Goal: Check status: Check status

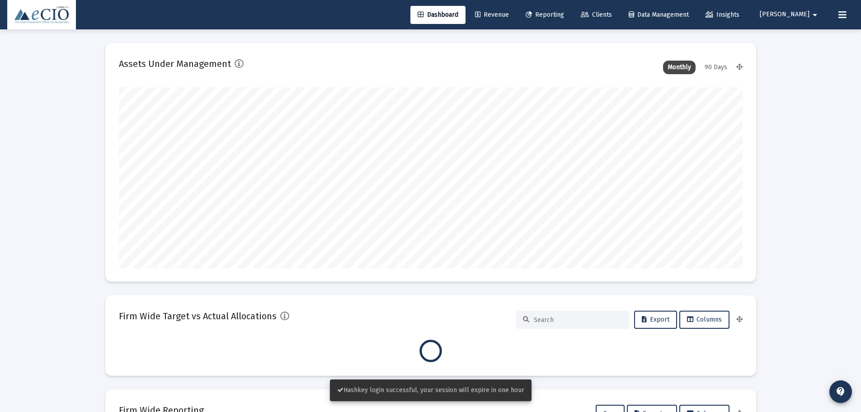
scroll to position [181, 336]
type input "[DATE]"
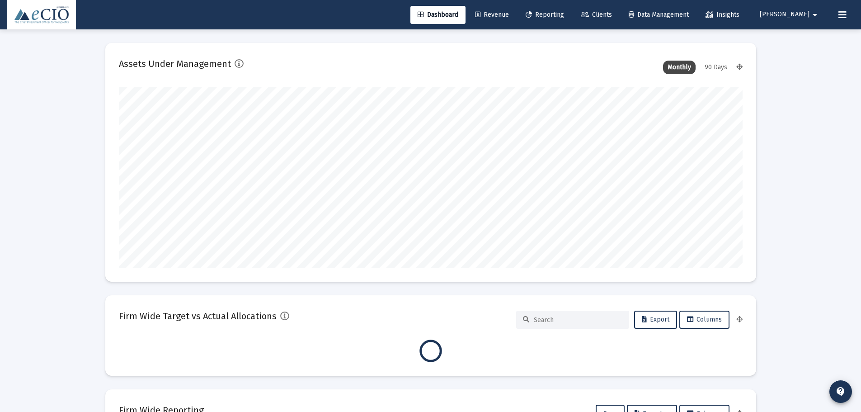
scroll to position [181, 292]
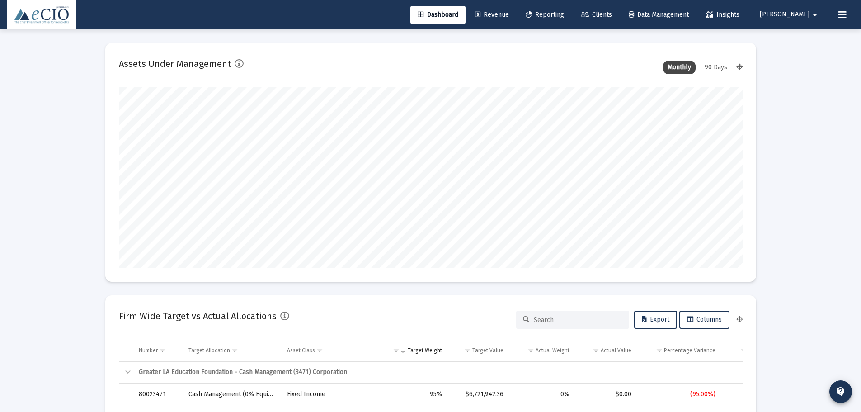
click at [612, 12] on span "Clients" at bounding box center [596, 15] width 31 height 8
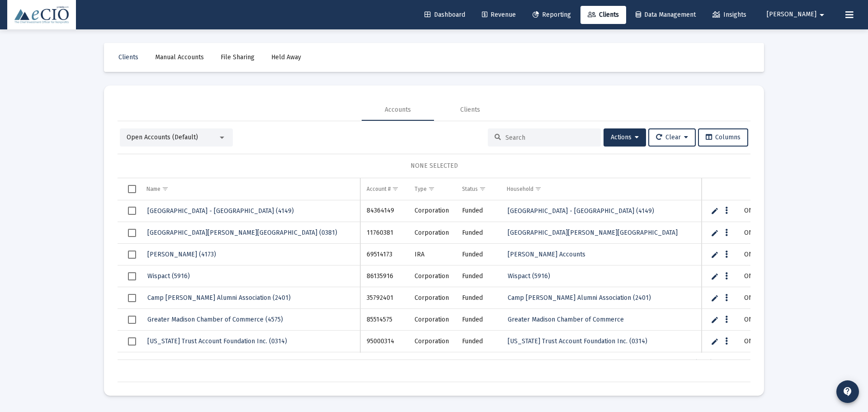
click at [465, 11] on span "Dashboard" at bounding box center [444, 15] width 41 height 8
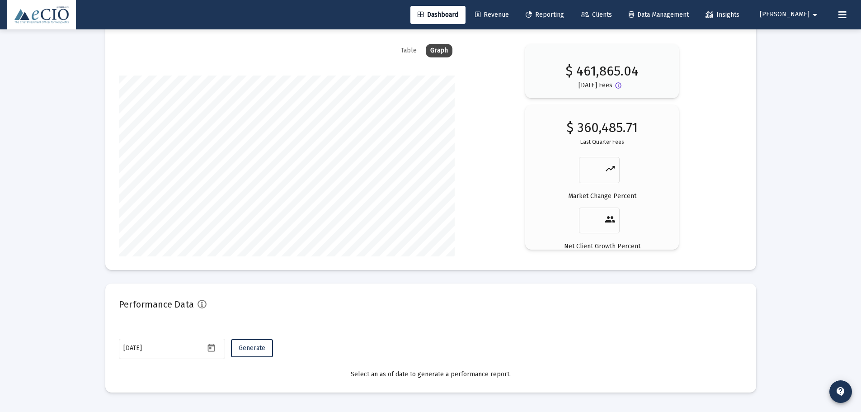
scroll to position [1524, 0]
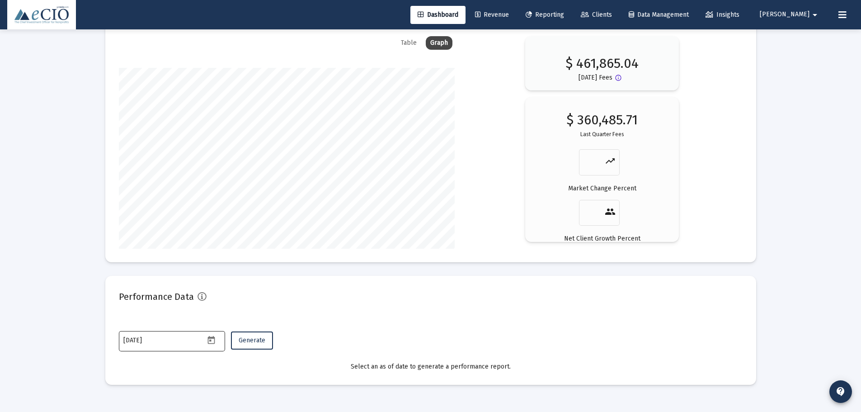
click at [221, 346] on div "[DATE]" at bounding box center [172, 340] width 106 height 22
click at [215, 342] on icon "Open calendar" at bounding box center [211, 339] width 9 height 9
click at [220, 190] on button "Previous month" at bounding box center [218, 188] width 18 height 18
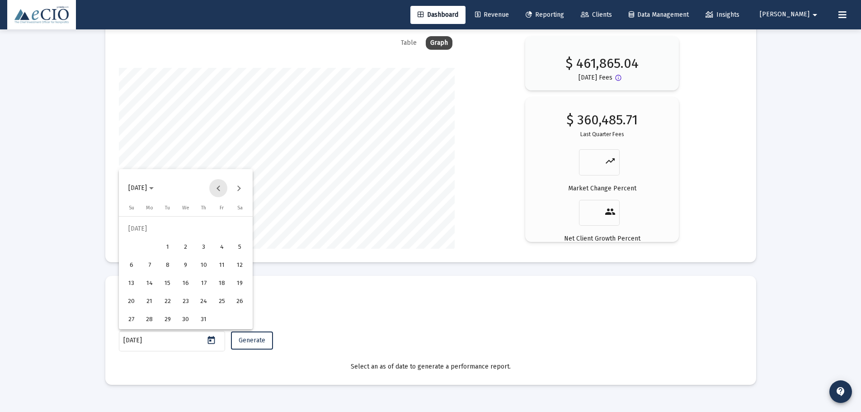
click at [220, 190] on button "Previous month" at bounding box center [218, 188] width 18 height 18
click at [151, 325] on div "30" at bounding box center [149, 319] width 16 height 16
type input "[DATE]"
click at [261, 342] on span "Generate" at bounding box center [252, 340] width 27 height 8
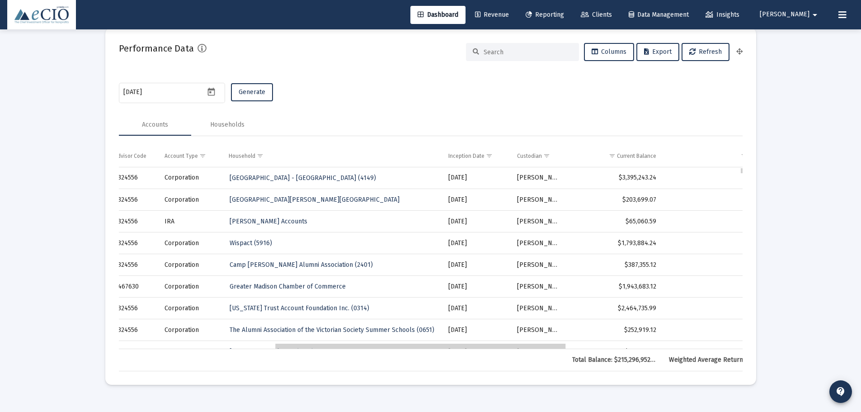
scroll to position [0, 418]
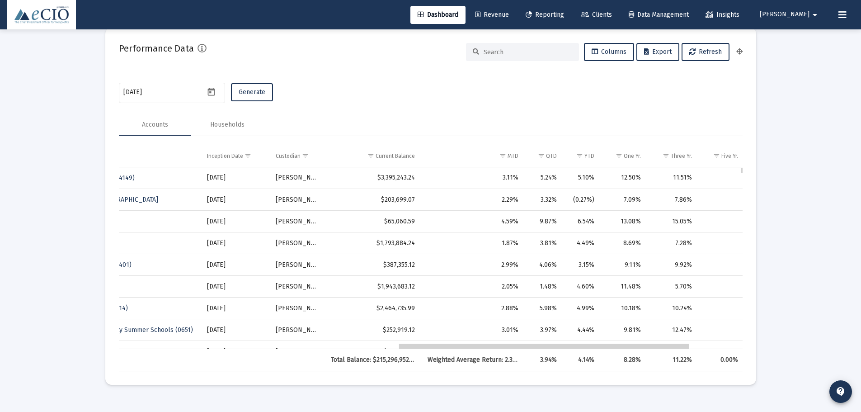
drag, startPoint x: 383, startPoint y: 346, endPoint x: 667, endPoint y: 336, distance: 284.1
click at [404, 162] on td "Current Balance" at bounding box center [373, 156] width 96 height 22
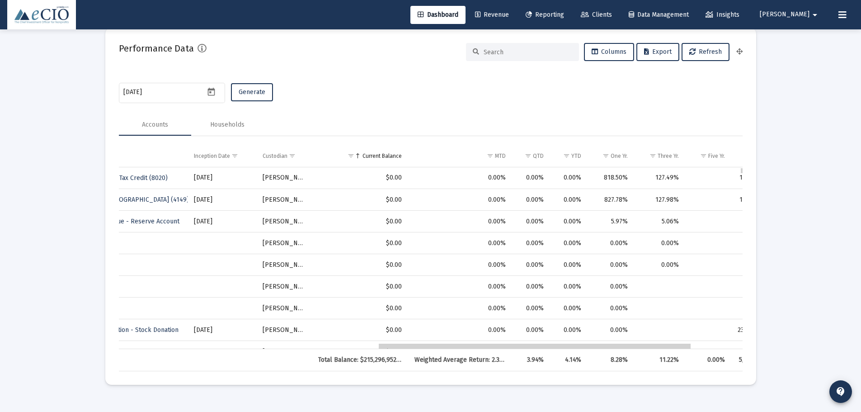
drag, startPoint x: 517, startPoint y: 346, endPoint x: 472, endPoint y: 350, distance: 44.9
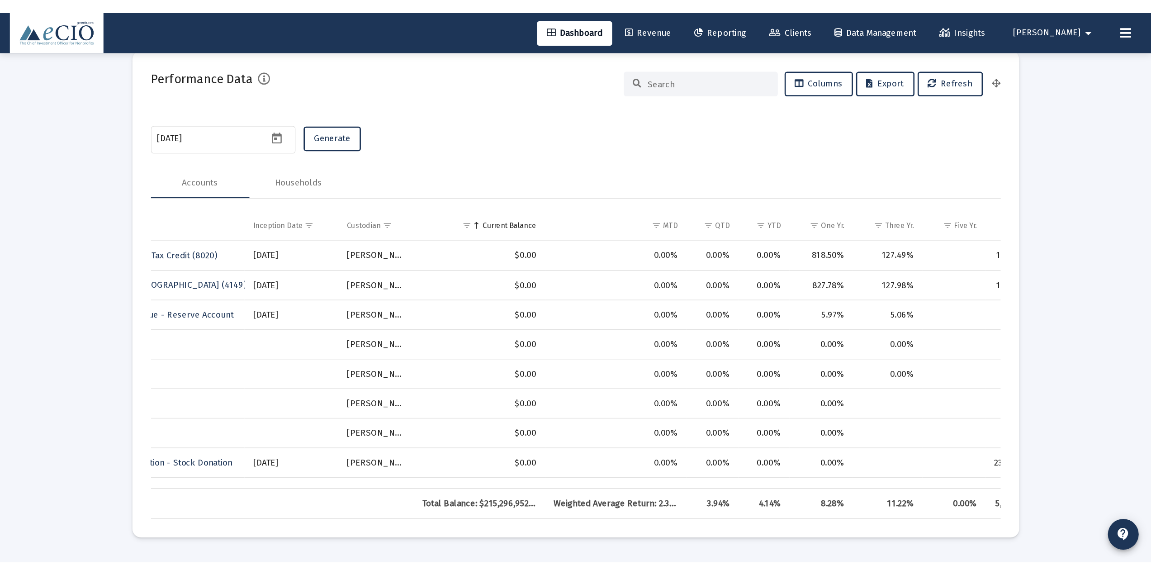
scroll to position [1610, 0]
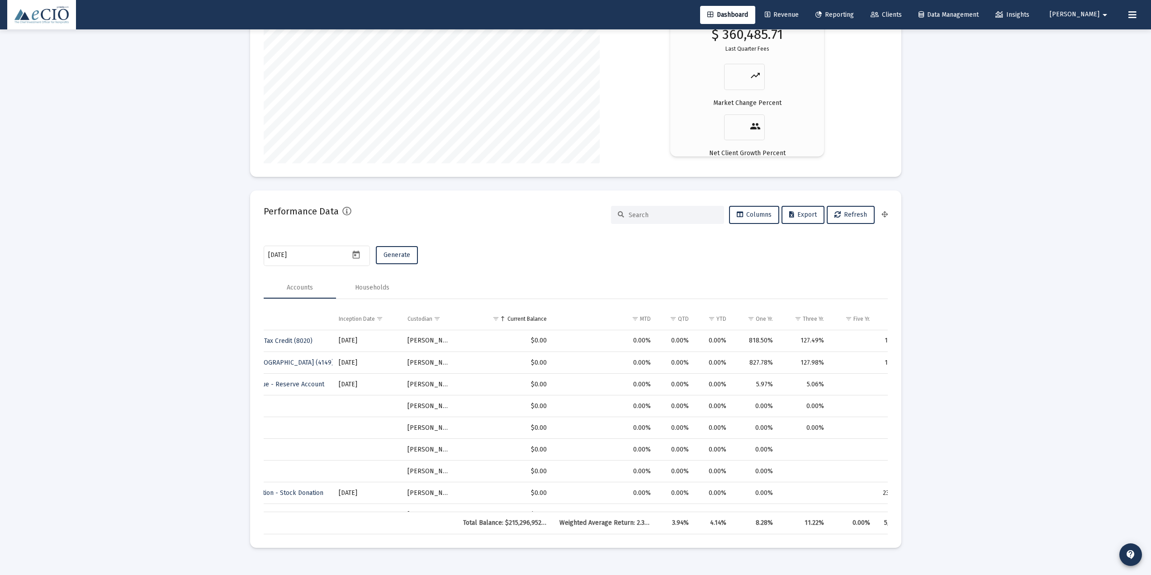
drag, startPoint x: 263, startPoint y: 215, endPoint x: 231, endPoint y: 284, distance: 75.8
click at [380, 208] on div "Performance Data Columns Export Refresh" at bounding box center [576, 215] width 624 height 22
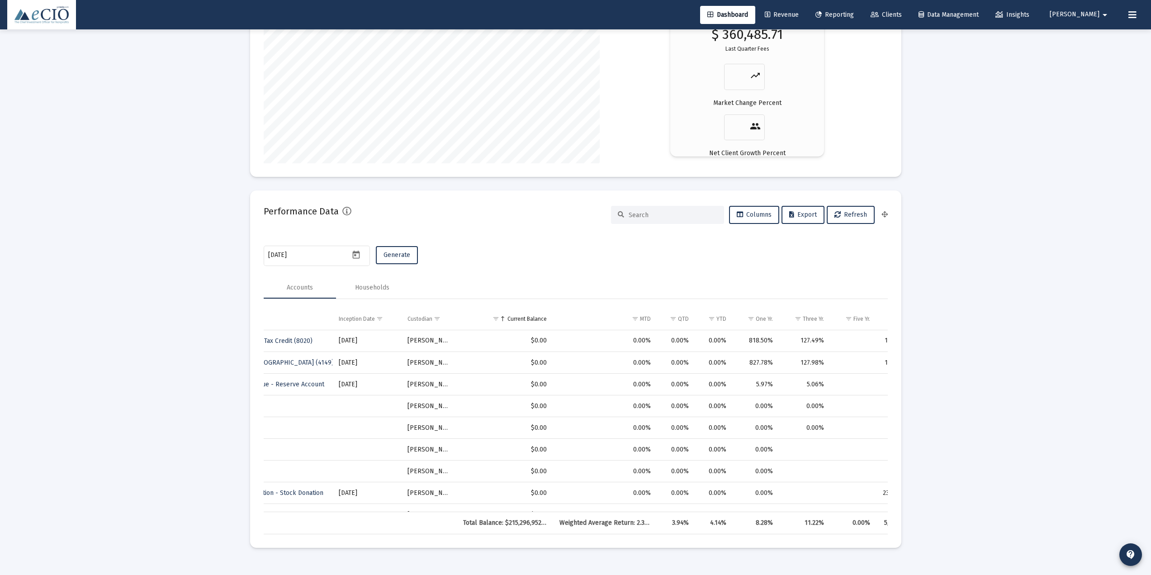
drag, startPoint x: 551, startPoint y: 522, endPoint x: 505, endPoint y: 526, distance: 45.8
click at [505, 411] on td "Total Balance: $215,296,952.22" at bounding box center [505, 523] width 96 height 22
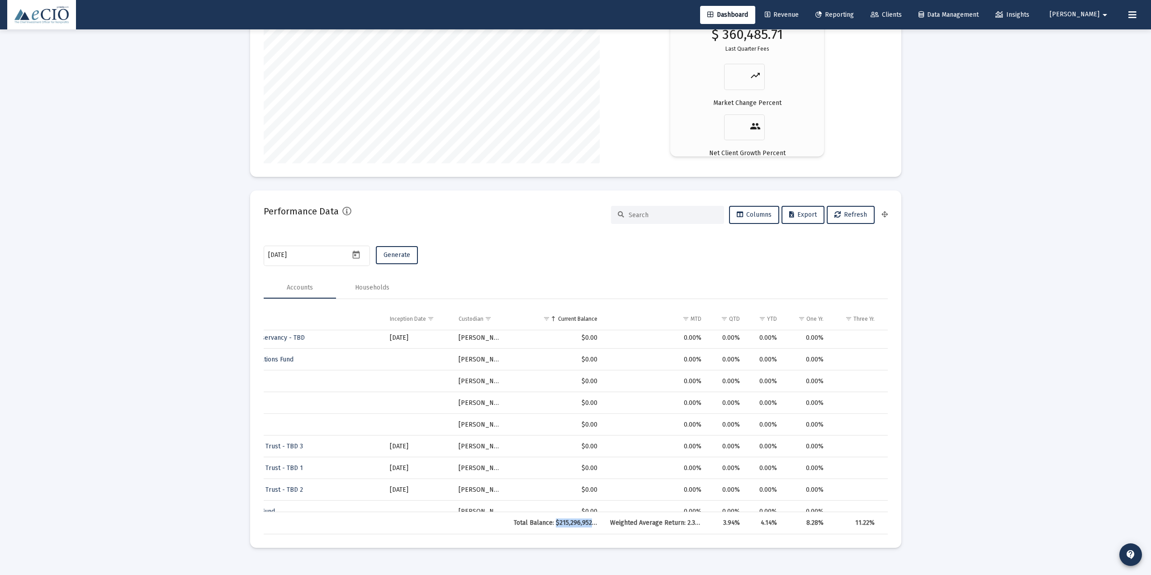
drag, startPoint x: 555, startPoint y: 522, endPoint x: 598, endPoint y: 519, distance: 43.0
click at [598, 411] on td "Total Balance: $215,296,952.22" at bounding box center [555, 523] width 96 height 22
drag, startPoint x: 312, startPoint y: 254, endPoint x: 256, endPoint y: 269, distance: 58.2
click at [252, 254] on mat-card "Performance Data Columns Export Refresh [DATE] Generate Accounts Households Acc…" at bounding box center [575, 368] width 651 height 357
drag, startPoint x: 265, startPoint y: 210, endPoint x: 370, endPoint y: 206, distance: 104.5
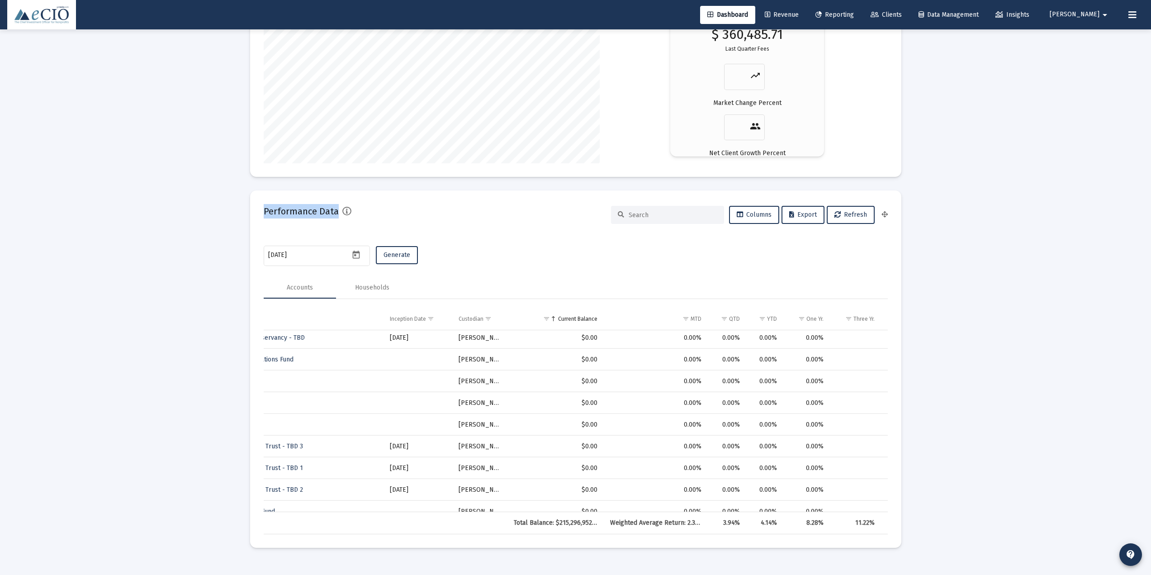
click at [371, 206] on div "Performance Data Columns Export Refresh" at bounding box center [576, 215] width 624 height 22
drag, startPoint x: 600, startPoint y: 521, endPoint x: 556, endPoint y: 525, distance: 44.5
click at [556, 411] on td "Total Balance: $215,296,952.22" at bounding box center [555, 523] width 96 height 22
click at [559, 411] on div "Total Balance: $215,296,952.22 Weighted Average Return: 2.32% 3.94% 4.14% 8.28%…" at bounding box center [576, 522] width 624 height 23
drag, startPoint x: 605, startPoint y: 517, endPoint x: 561, endPoint y: 524, distance: 44.4
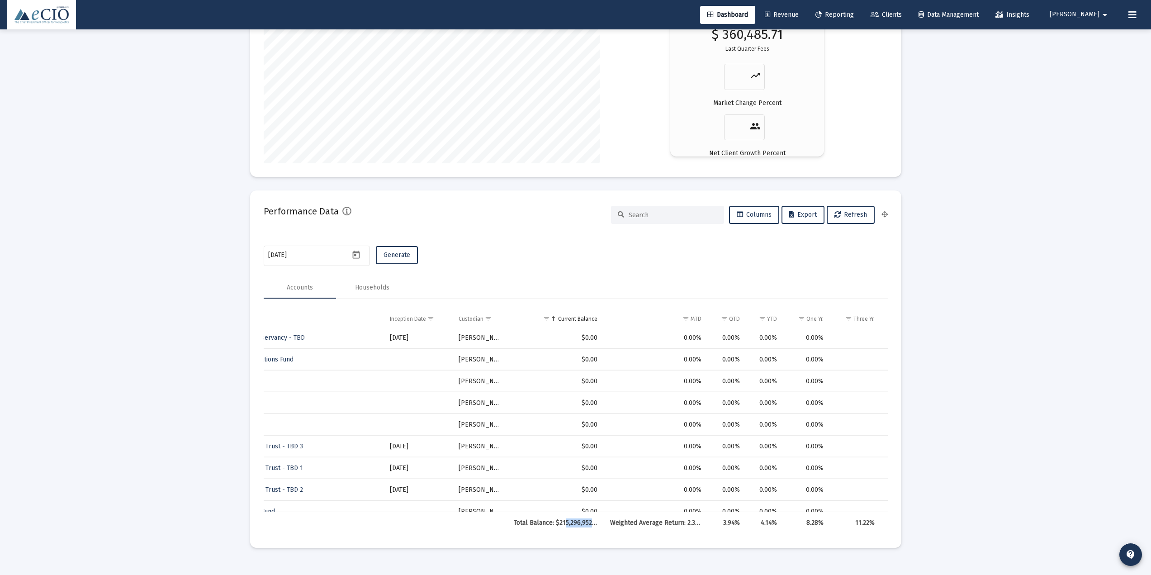
click at [562, 411] on tr "Total Balance: $215,296,952.22 Weighted Average Return: 2.32% 3.94% 4.14% 8.28%…" at bounding box center [392, 523] width 1289 height 22
click at [561, 411] on mat-card "Performance Data Columns Export Refresh [DATE] Generate Accounts Households Acc…" at bounding box center [575, 368] width 651 height 357
drag, startPoint x: 556, startPoint y: 523, endPoint x: 597, endPoint y: 521, distance: 40.7
click at [597, 411] on div "Total Balance: $215,296,952.22" at bounding box center [556, 522] width 84 height 9
